Goal: Check status: Check status

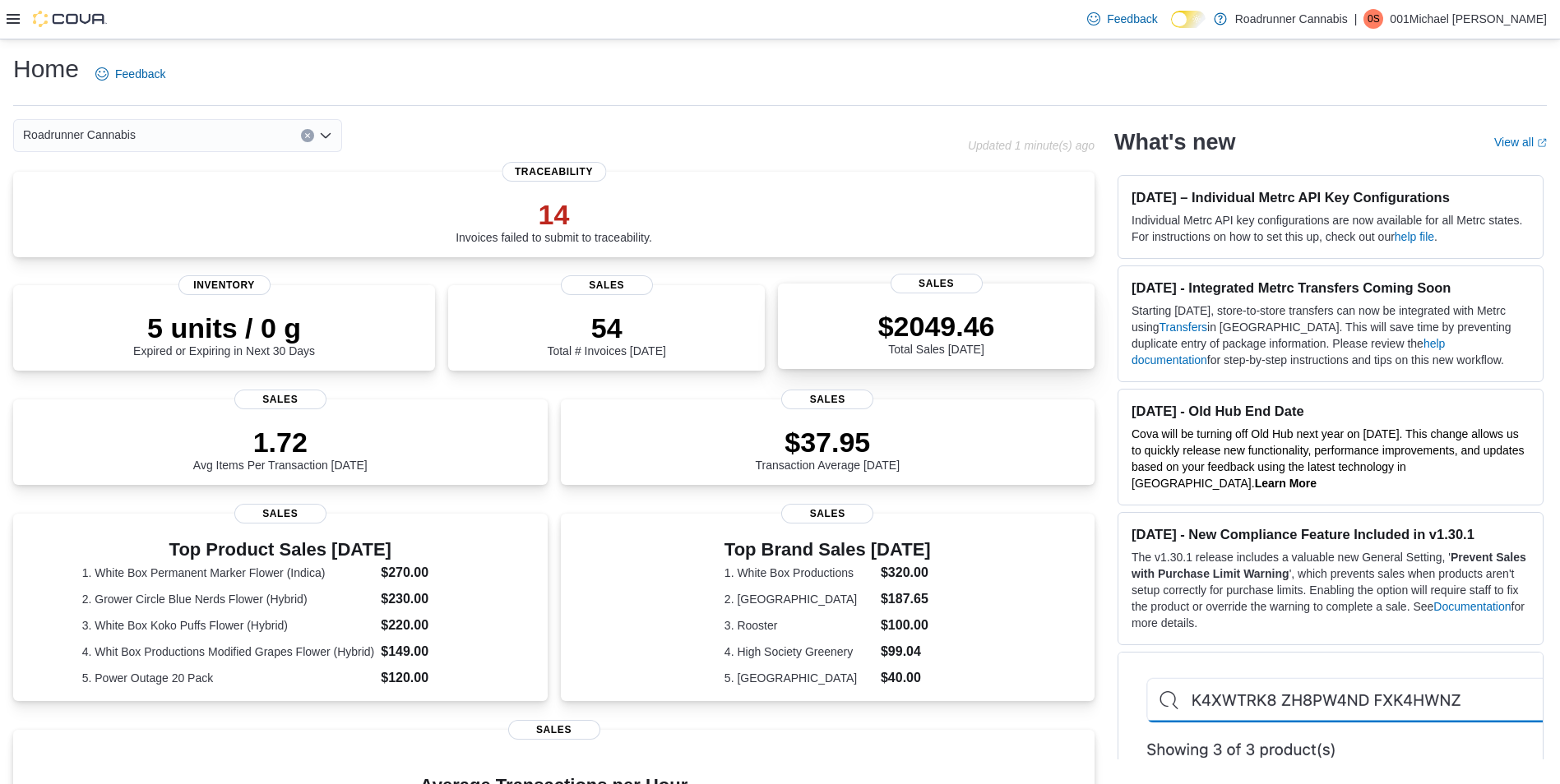
click at [917, 326] on p "$2049.46" at bounding box center [937, 326] width 117 height 33
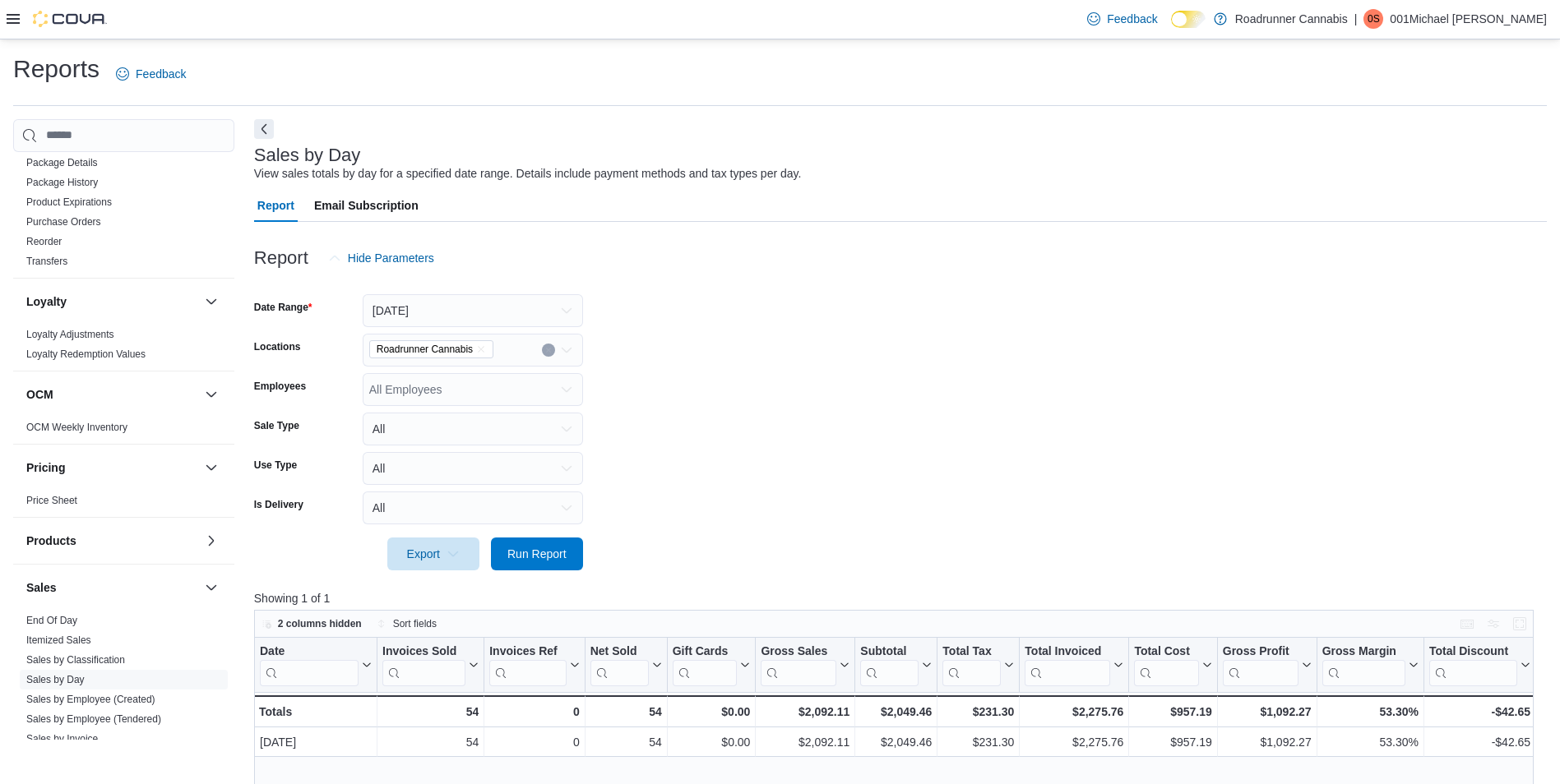
scroll to position [740, 0]
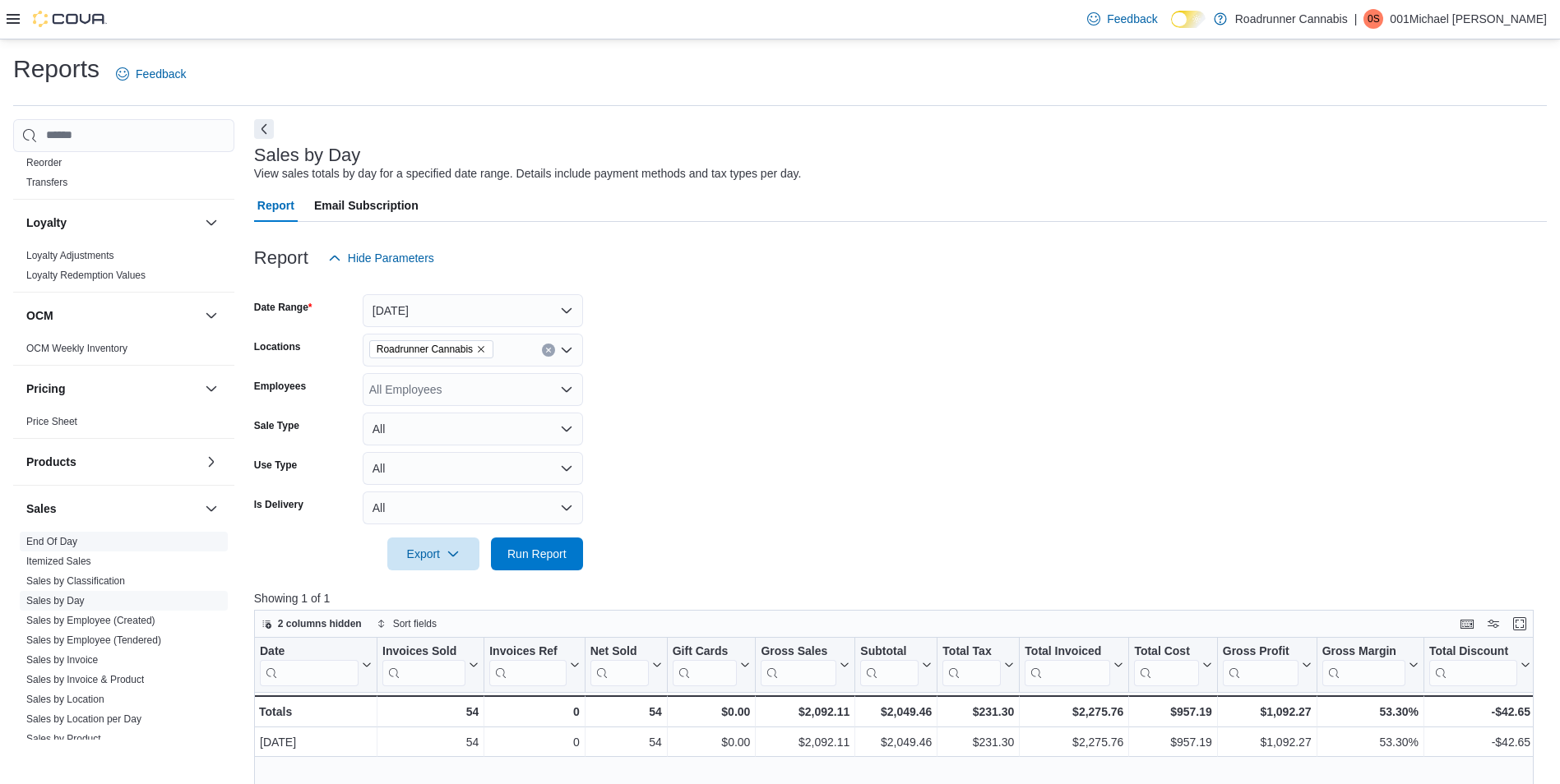
click at [69, 544] on link "End Of Day" at bounding box center [52, 541] width 51 height 12
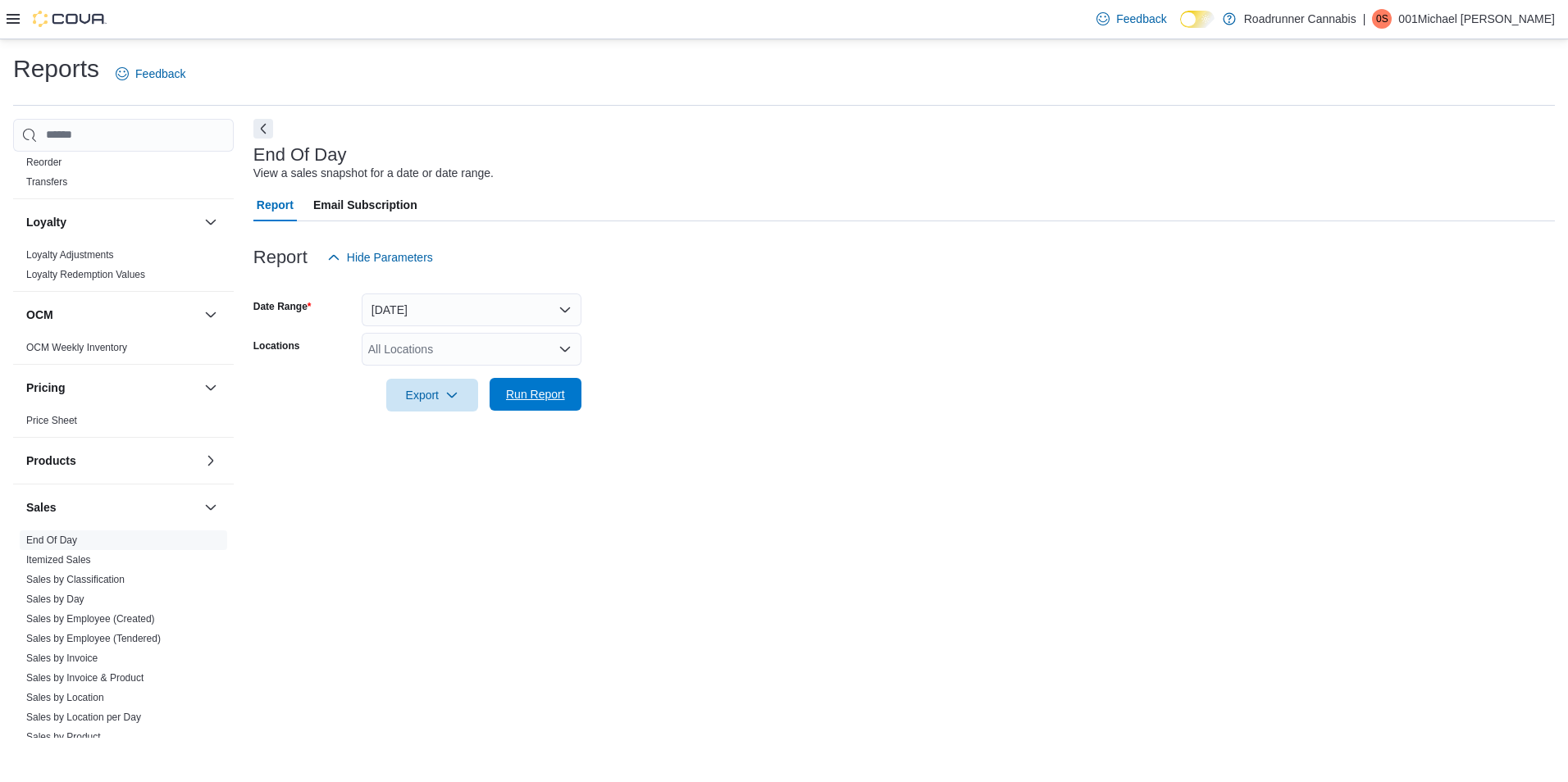
click at [533, 398] on span "Run Report" at bounding box center [535, 394] width 59 height 16
